Goal: Information Seeking & Learning: Find specific fact

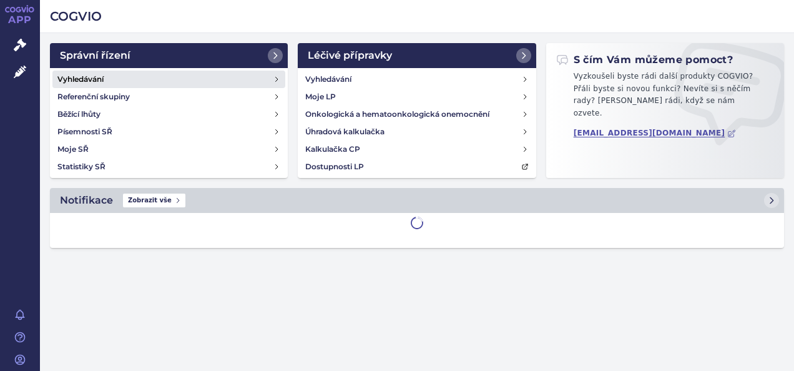
click at [125, 80] on link "Vyhledávání" at bounding box center [168, 79] width 233 height 17
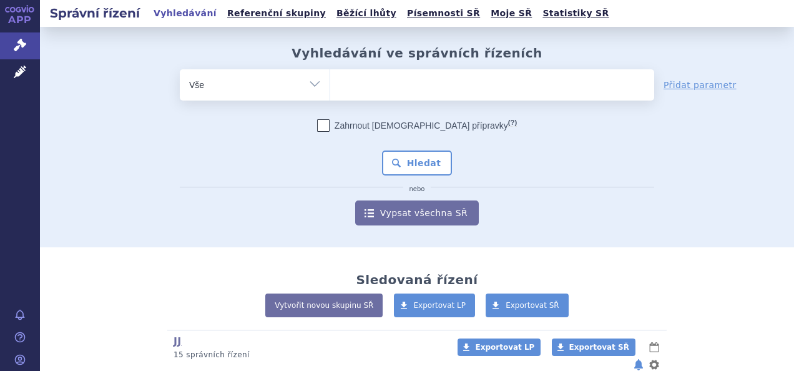
click at [619, 76] on ul at bounding box center [492, 82] width 324 height 26
click at [330, 76] on select at bounding box center [330, 84] width 1 height 31
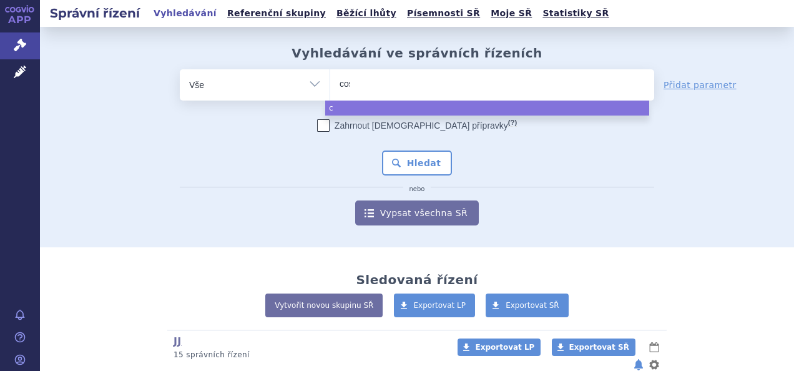
type input "cose"
type input "cosent"
type input "cosenty"
type input "cosentyx"
select select "cosentyx"
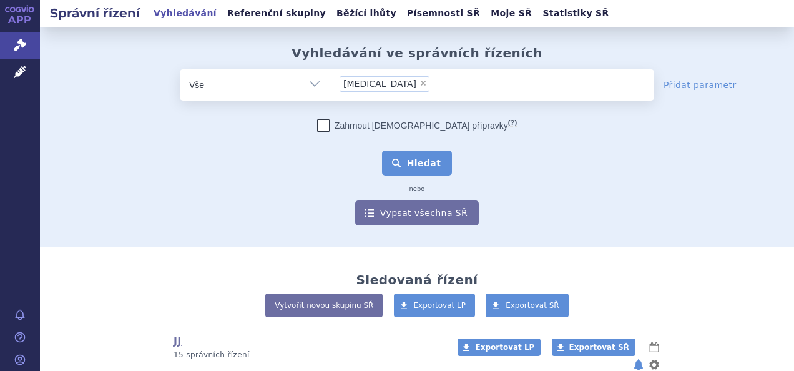
click at [418, 169] on button "Hledat" at bounding box center [417, 163] width 71 height 25
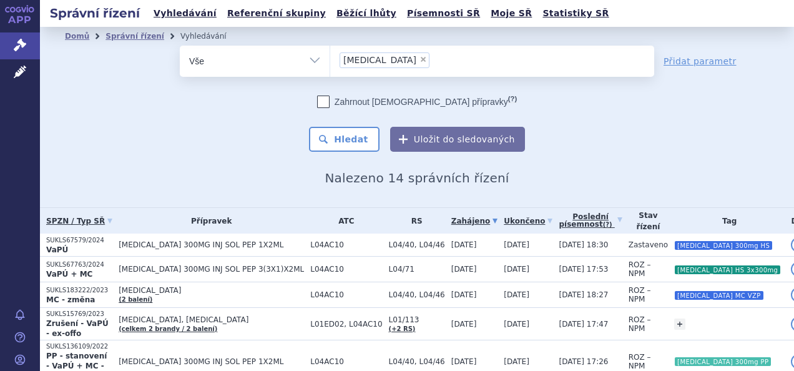
scroll to position [115, 0]
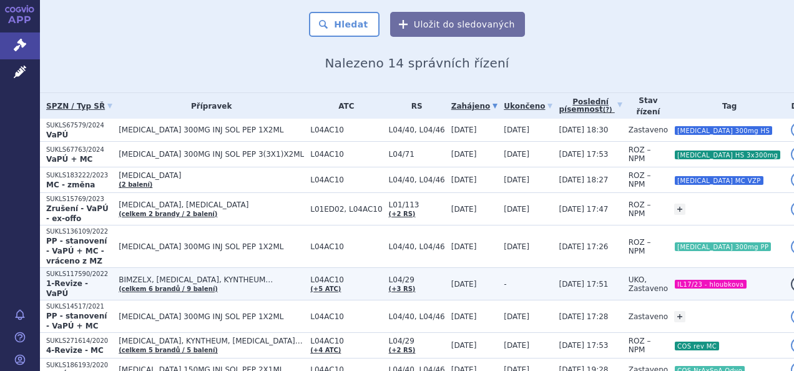
click at [378, 268] on td "L04AC10 (+5 ATC)" at bounding box center [343, 284] width 78 height 32
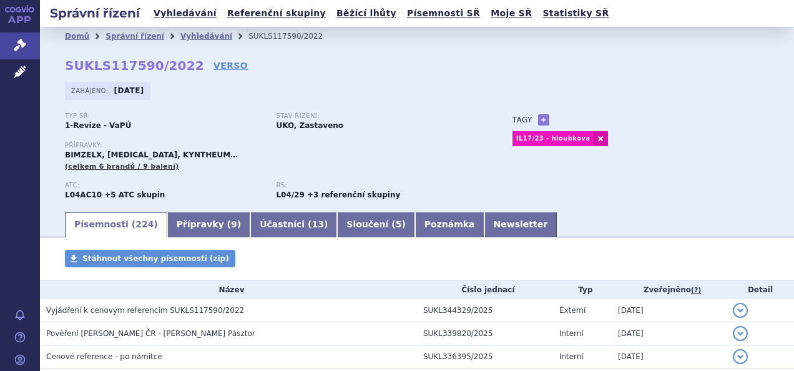
scroll to position [1, 0]
click at [214, 65] on link "VERSO" at bounding box center [231, 65] width 34 height 12
click at [202, 34] on link "Vyhledávání" at bounding box center [206, 35] width 52 height 9
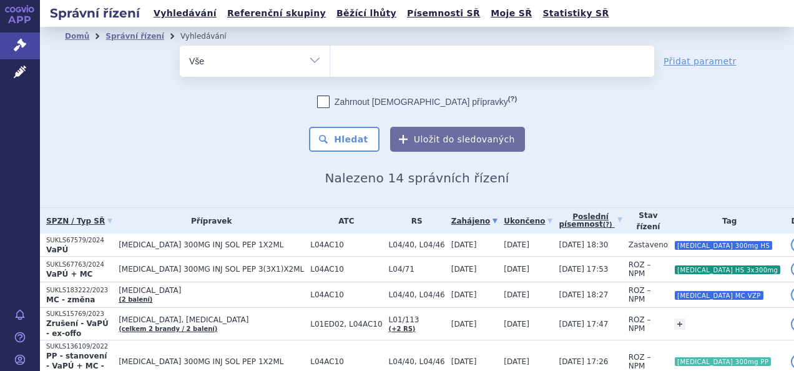
select select
type input "ke"
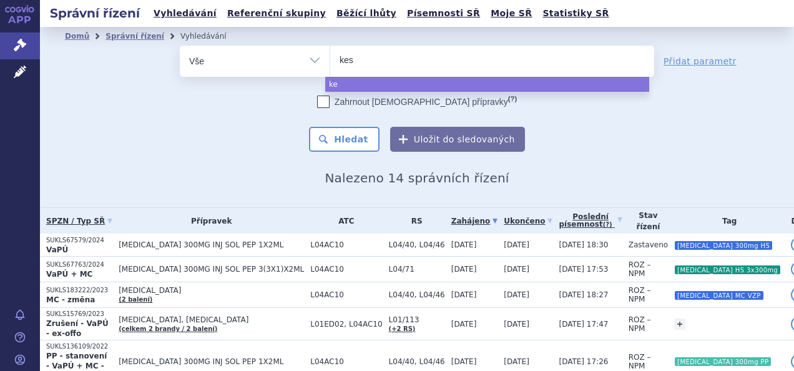
type input "kesi"
type input "kesim"
type input "kesimpta"
select select "kesimpta"
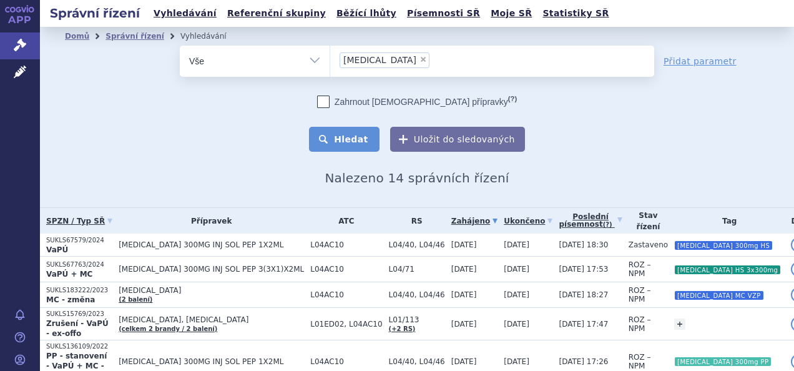
click at [353, 134] on button "Hledat" at bounding box center [344, 139] width 71 height 25
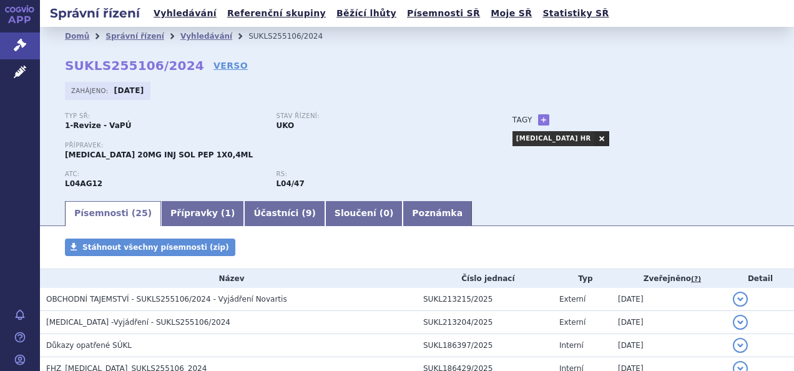
scroll to position [52, 0]
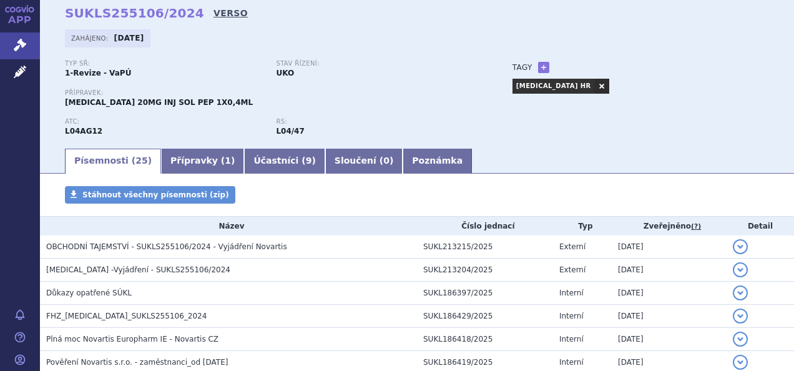
click at [214, 15] on link "VERSO" at bounding box center [231, 13] width 34 height 12
